Goal: Information Seeking & Learning: Learn about a topic

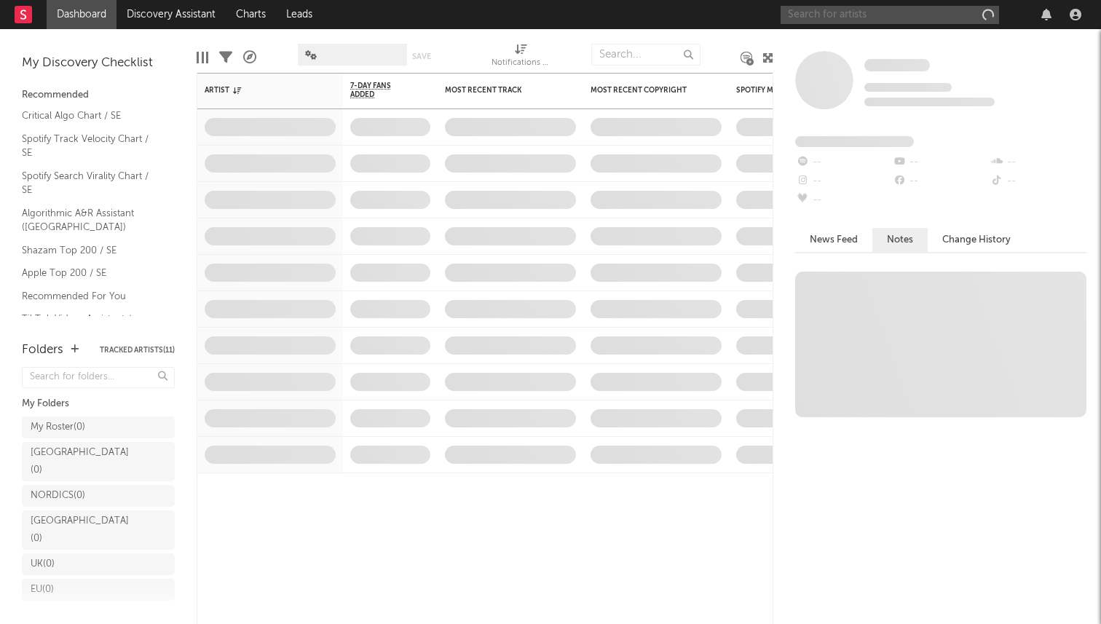
click at [863, 18] on input "text" at bounding box center [889, 15] width 218 height 18
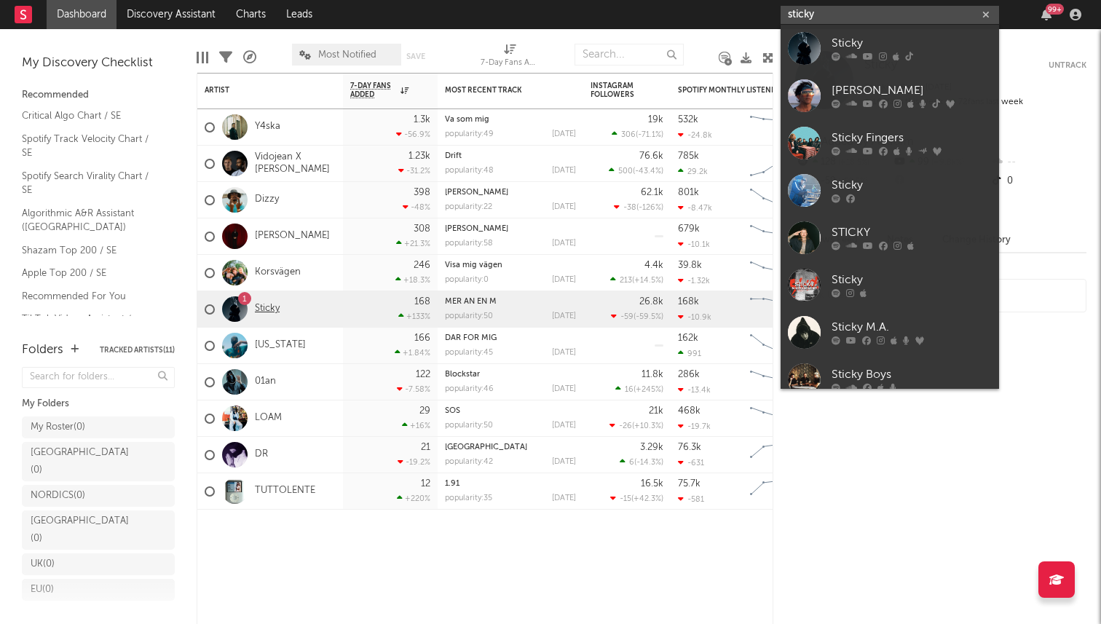
type input "sticky"
click at [260, 309] on link "Sticky" at bounding box center [267, 309] width 25 height 12
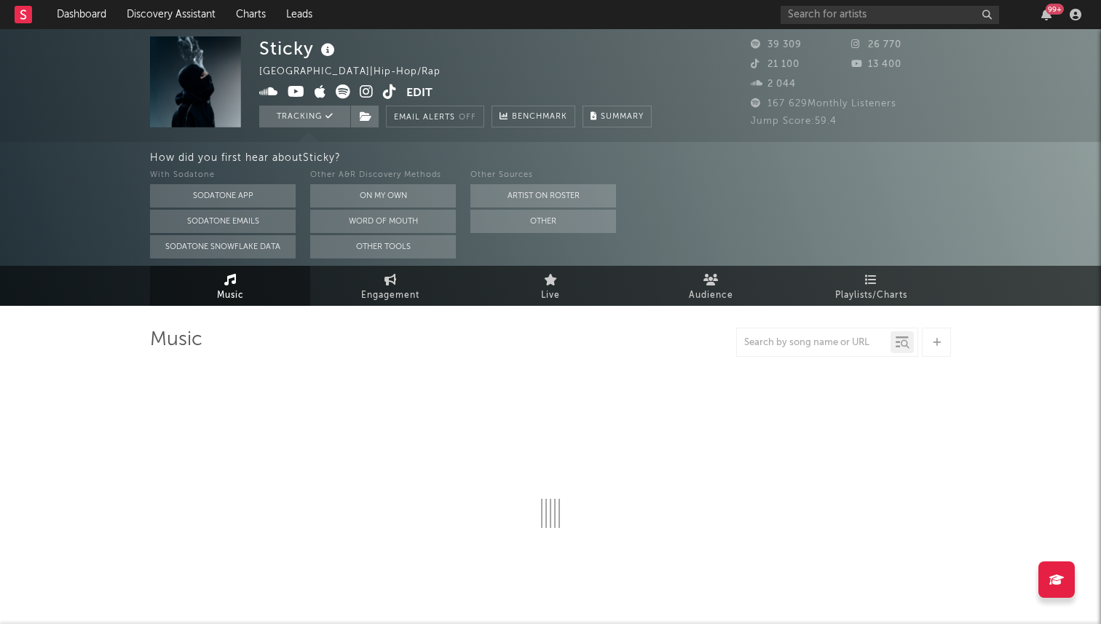
select select "6m"
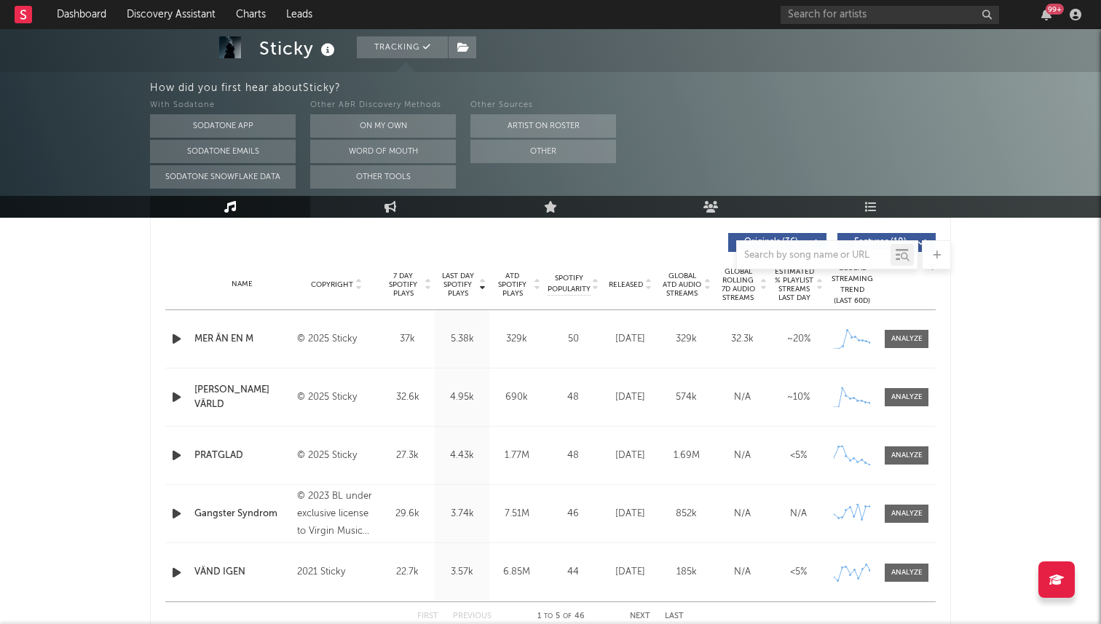
scroll to position [552, 0]
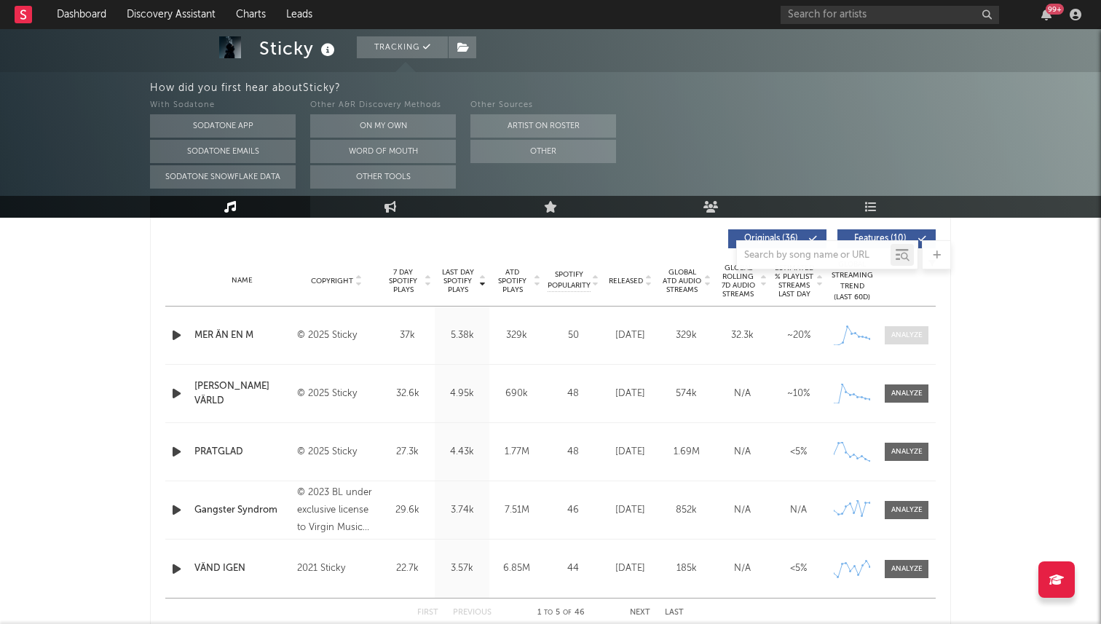
click at [916, 337] on div at bounding box center [906, 335] width 31 height 11
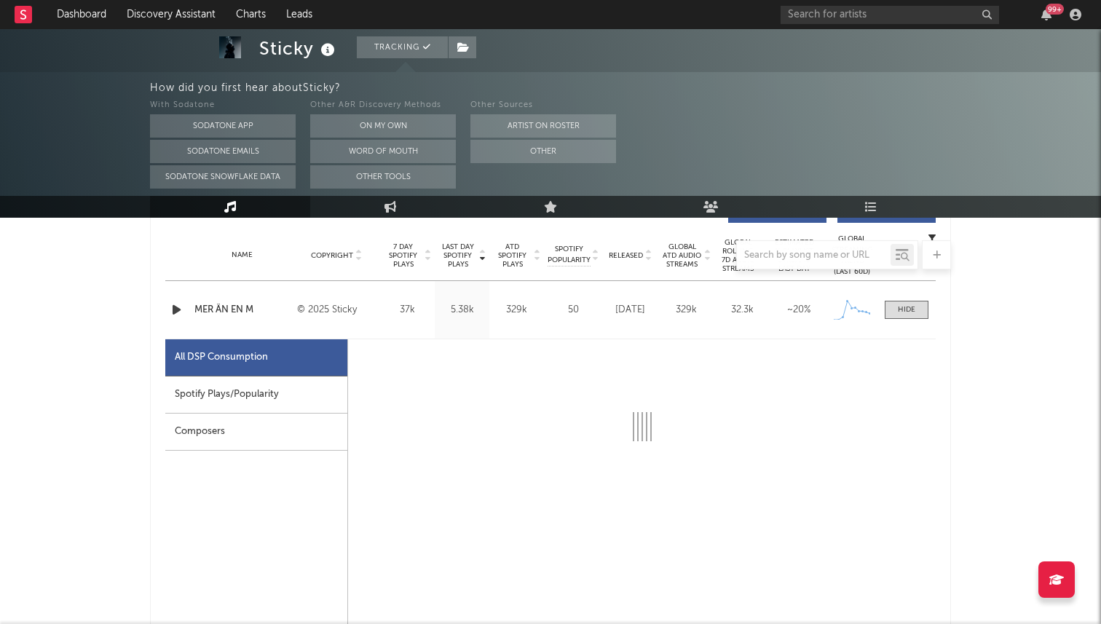
select select "1w"
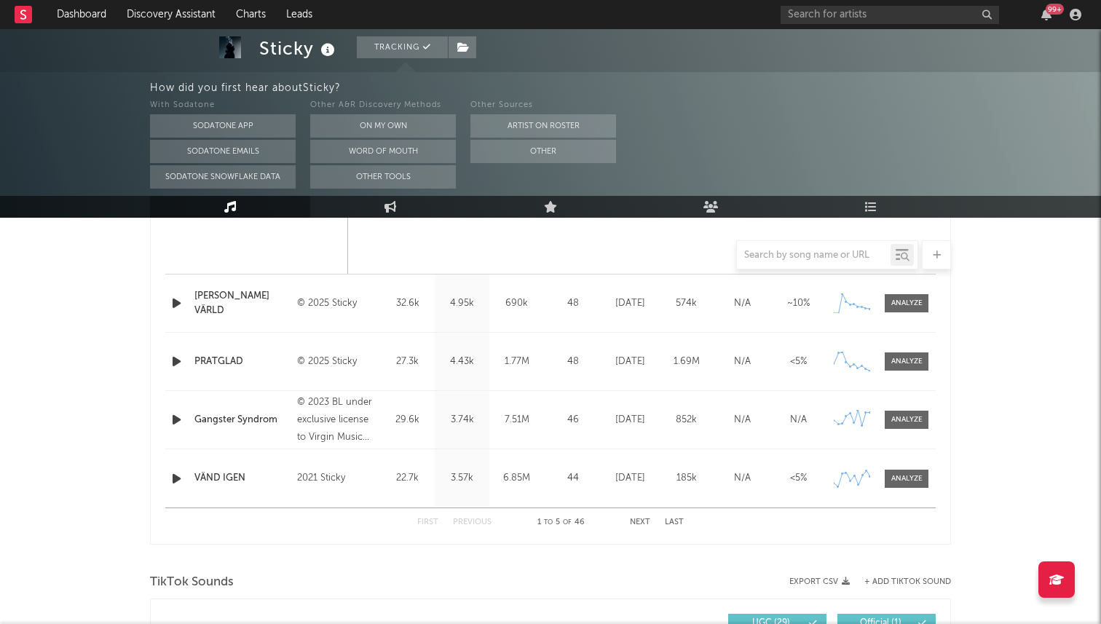
scroll to position [1323, 0]
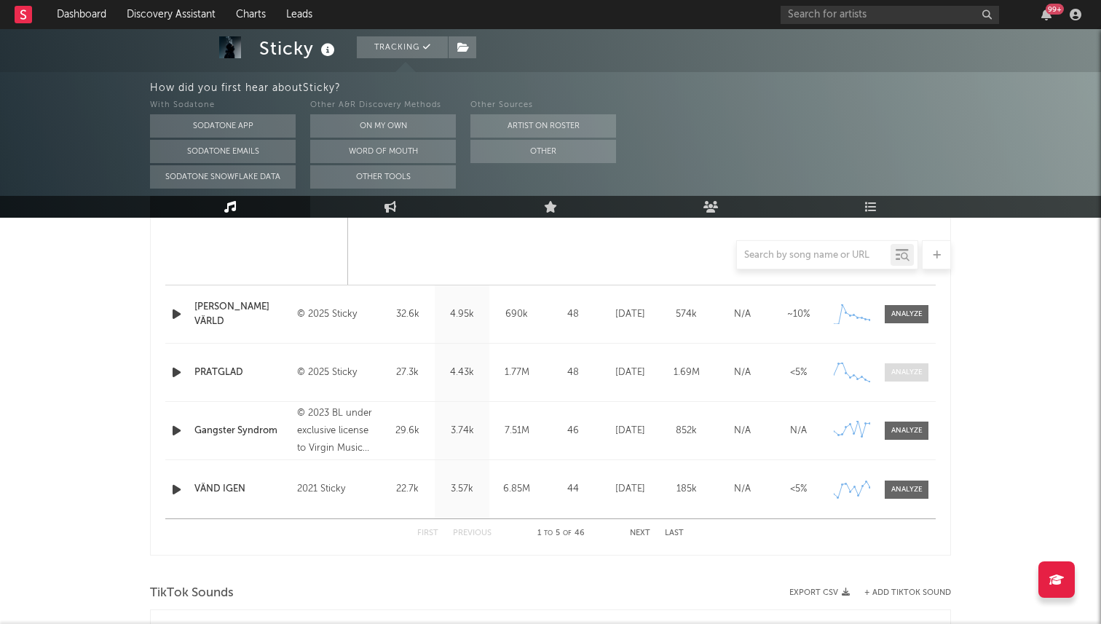
click at [905, 377] on div at bounding box center [906, 372] width 31 height 11
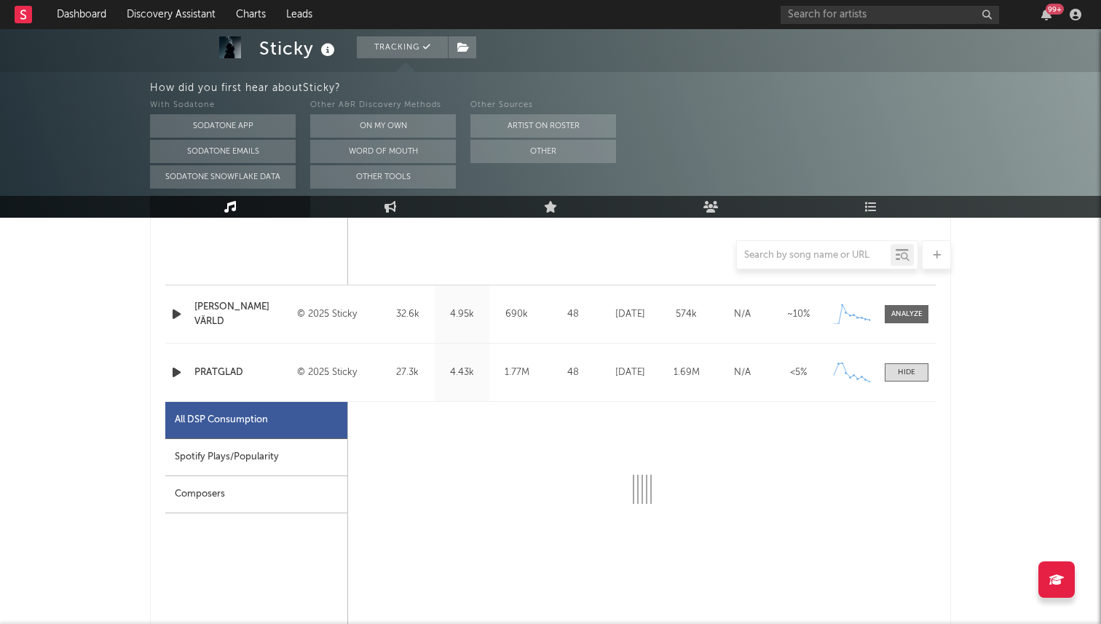
select select "1w"
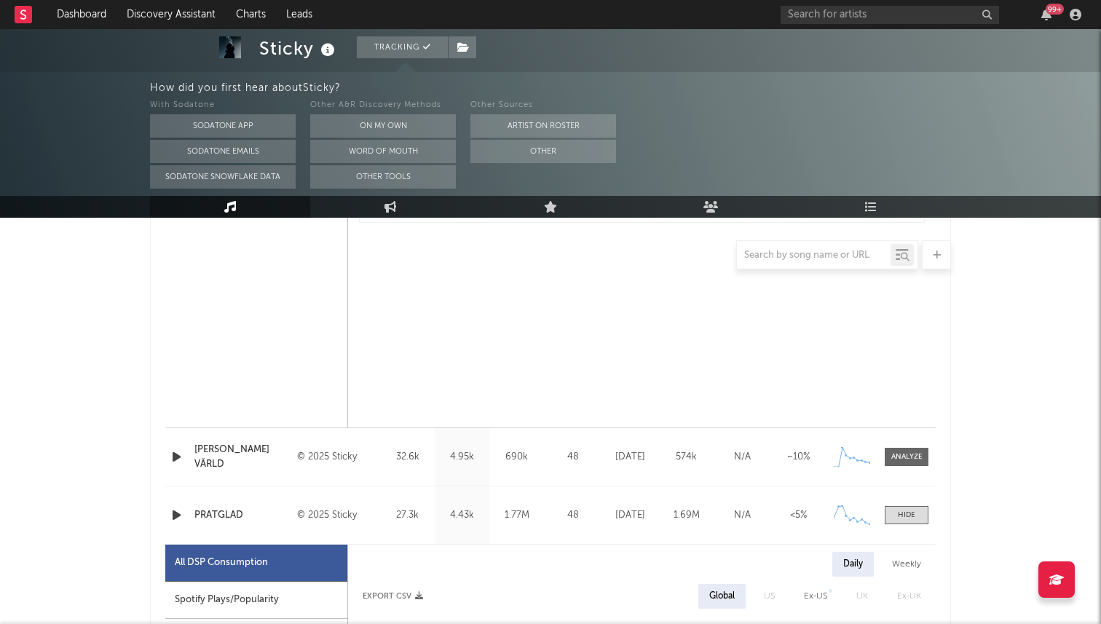
scroll to position [1179, 0]
click at [920, 461] on div at bounding box center [906, 458] width 31 height 11
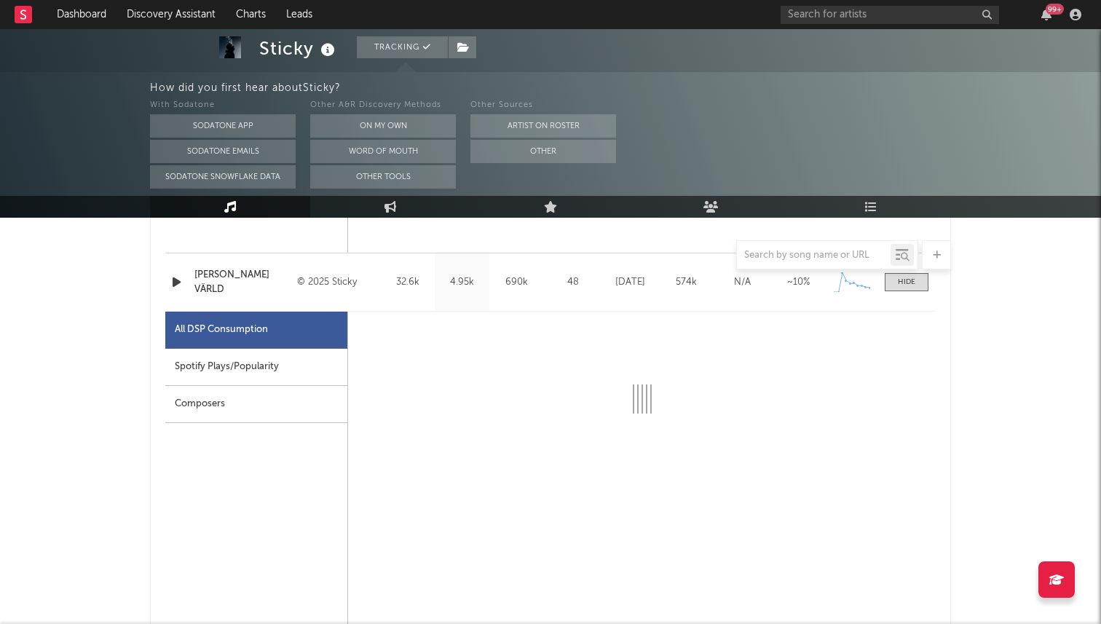
select select "1w"
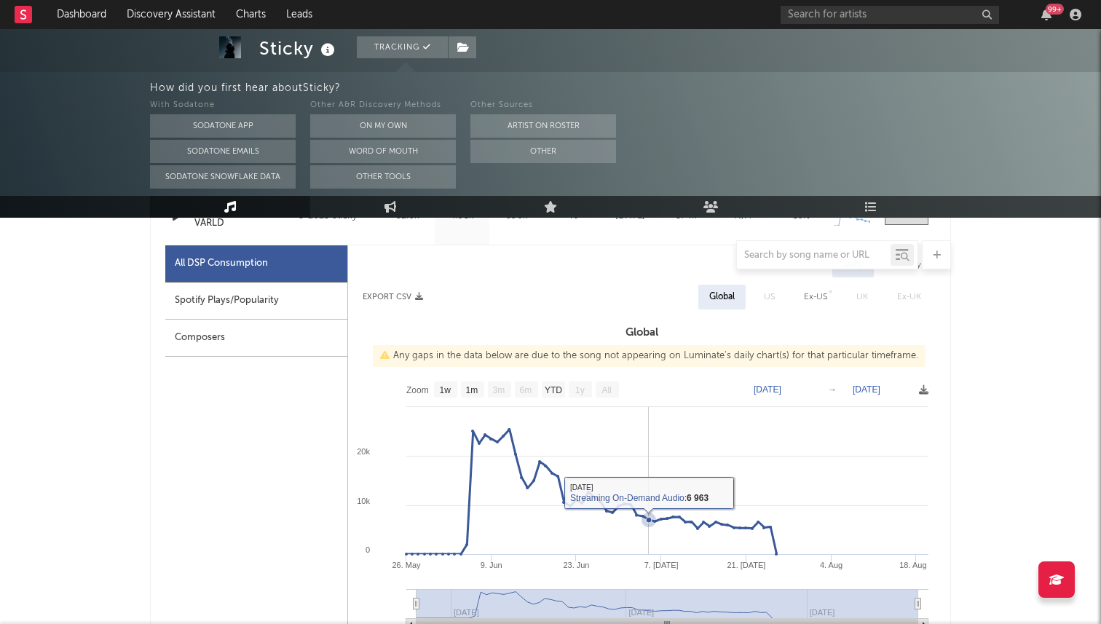
scroll to position [1429, 0]
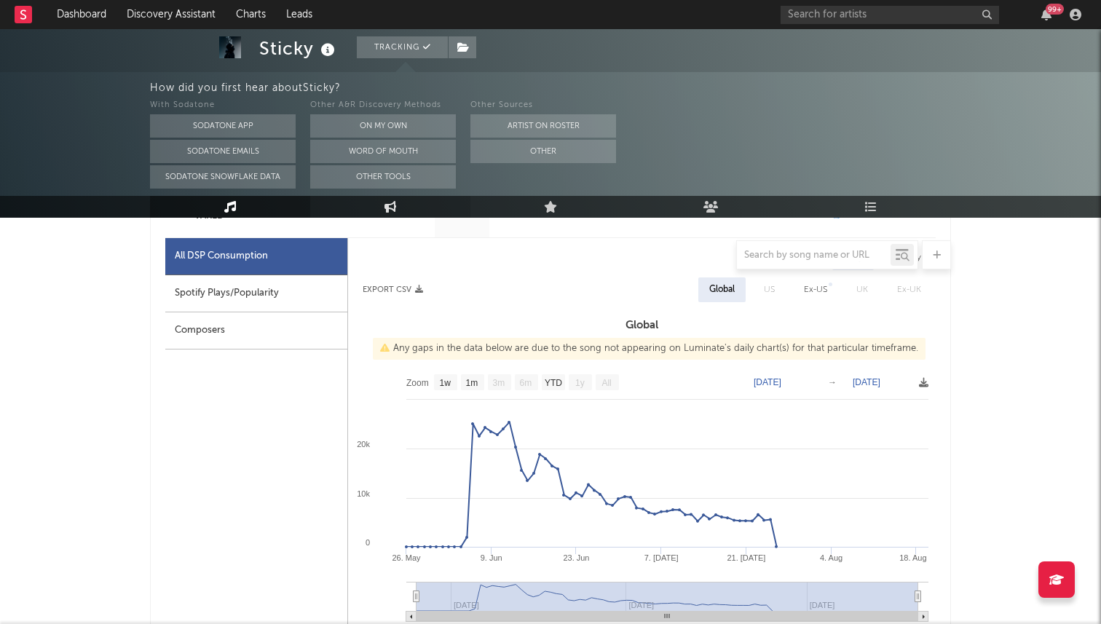
click at [393, 204] on icon at bounding box center [390, 207] width 12 height 12
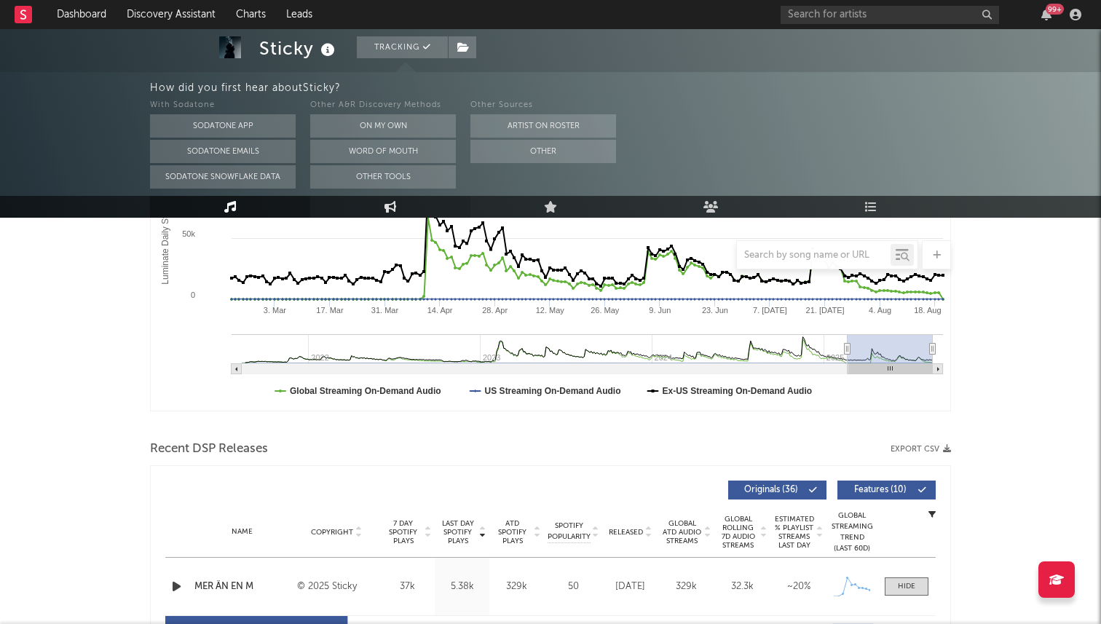
select select "1w"
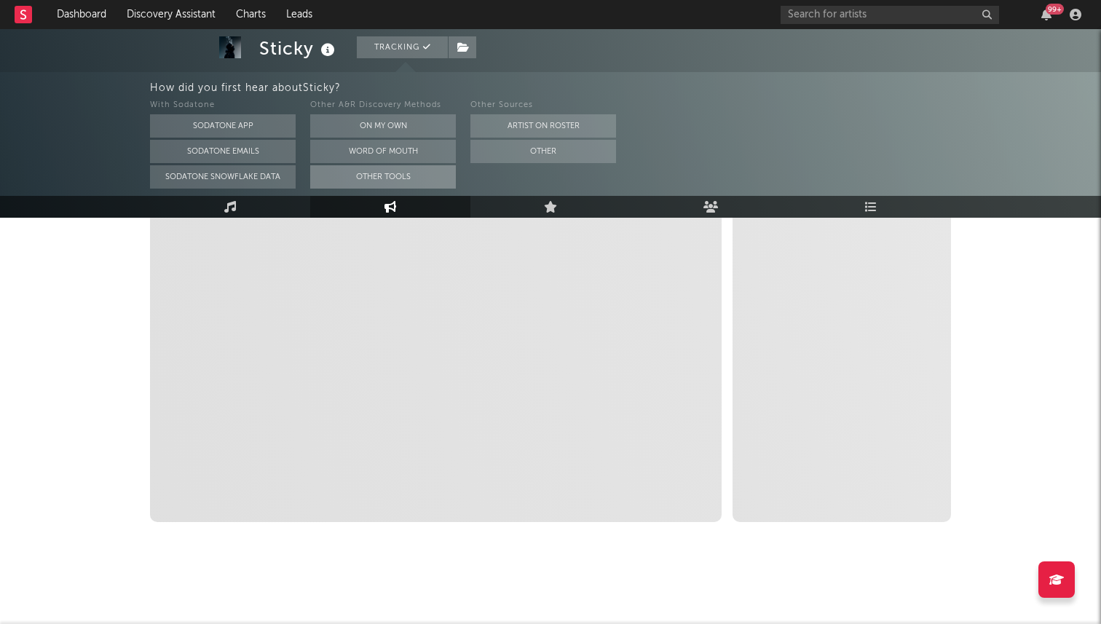
select select "1m"
